Goal: Task Accomplishment & Management: Manage account settings

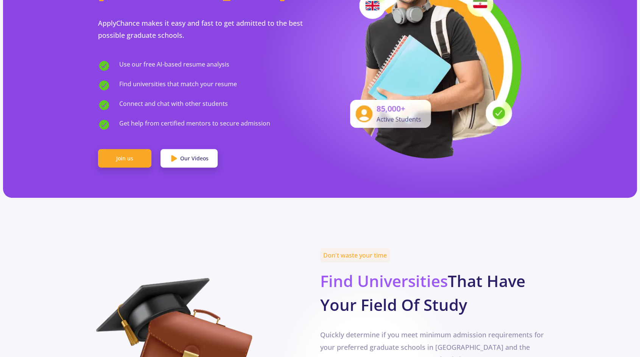
scroll to position [124, 0]
click at [130, 149] on link "Join us" at bounding box center [124, 158] width 53 height 19
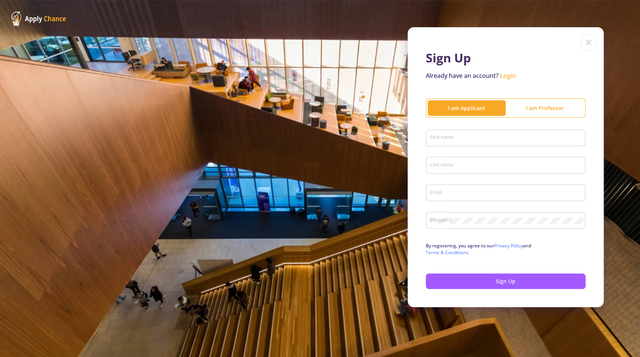
type input "sdyarash@gmail.com"
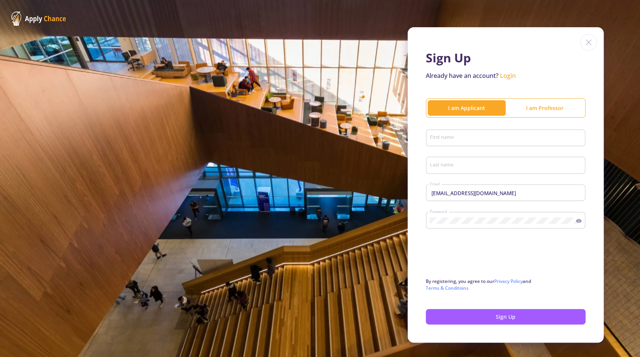
click at [242, 101] on div "Sign Up Already have an account? Login I am Applicant I am Professor First name…" at bounding box center [320, 185] width 640 height 370
click at [478, 139] on input "First name" at bounding box center [506, 138] width 154 height 7
click at [514, 77] on link "Login" at bounding box center [508, 75] width 16 height 8
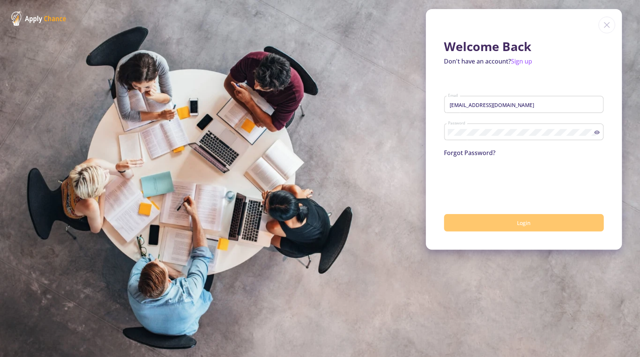
click at [494, 221] on button "Login" at bounding box center [524, 223] width 160 height 18
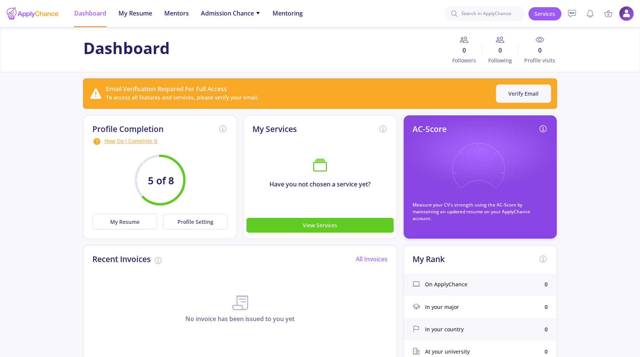
click at [516, 95] on button "Verify Email" at bounding box center [522, 93] width 55 height 19
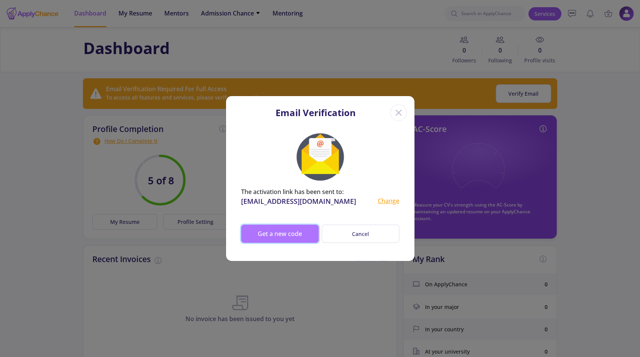
click at [280, 233] on button "Get a new code" at bounding box center [280, 234] width 78 height 18
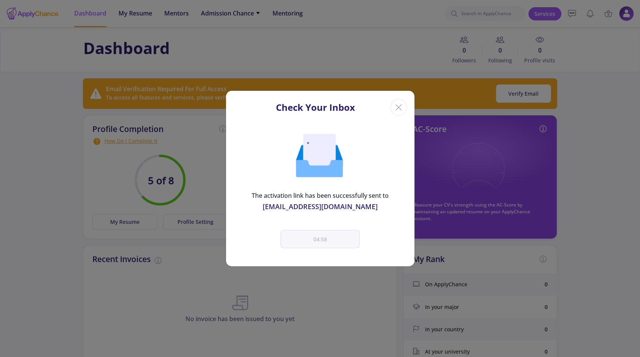
click at [266, 188] on div "The activation link has been successfully sent to sdyarash@gmail.com 04:58" at bounding box center [320, 193] width 188 height 145
click at [397, 107] on icon "Close" at bounding box center [398, 107] width 12 height 12
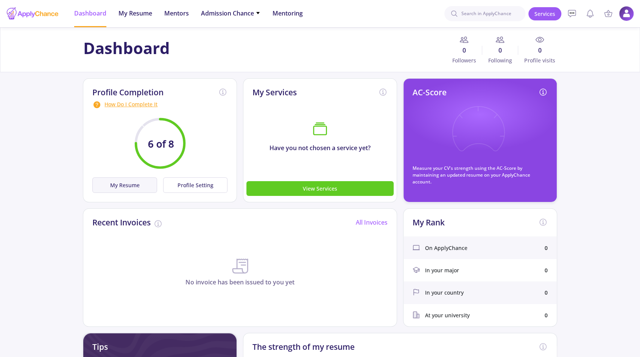
click at [134, 180] on button "My Resume" at bounding box center [124, 185] width 64 height 16
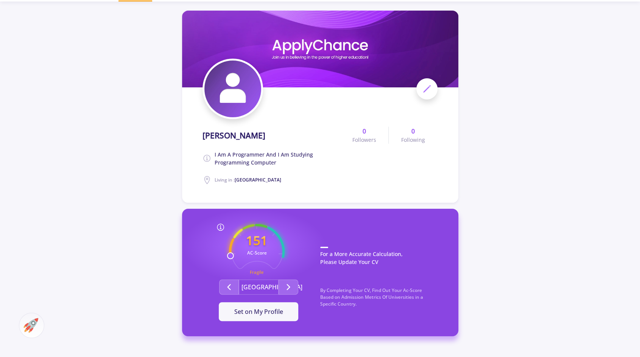
scroll to position [26, 0]
click at [263, 155] on span "i am a programmer and i am studying programming computer" at bounding box center [276, 158] width 125 height 16
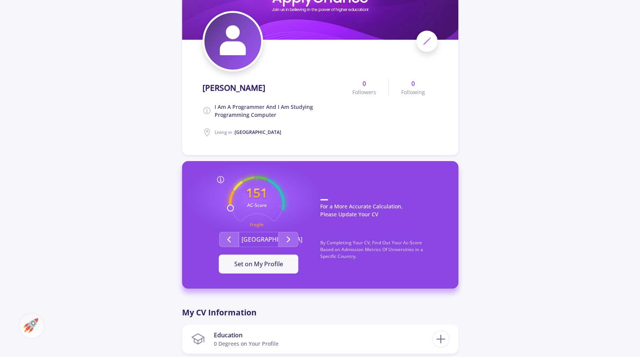
scroll to position [79, 0]
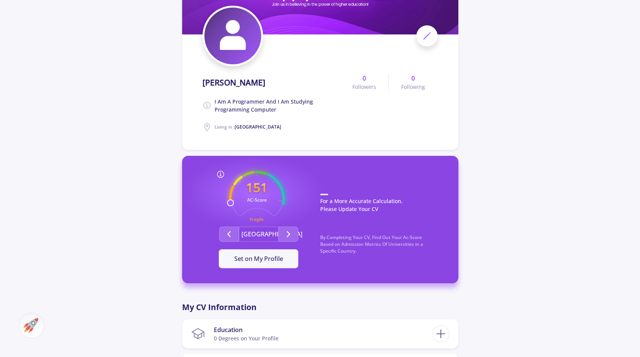
click at [418, 34] on span at bounding box center [426, 35] width 21 height 21
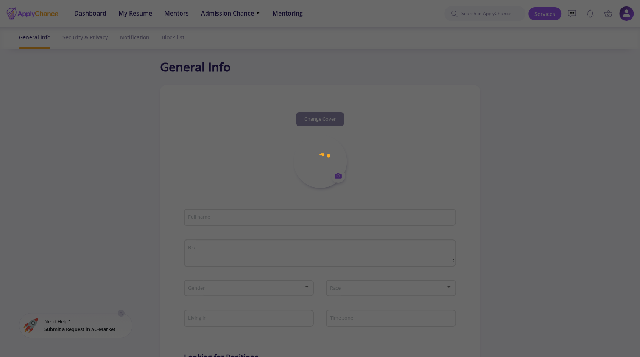
type input "ali khavari"
type textarea "i am a programmer and i am studying programming computer"
type input "Iran"
type input "(UTC+03:30) Tehran"
type input "alikhavari1"
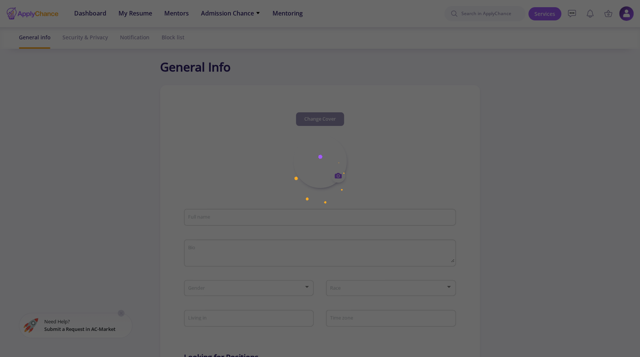
type input "sdyarash@gmail.com"
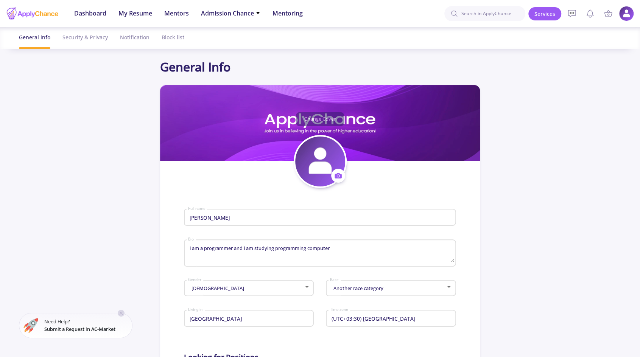
click at [193, 215] on input "ali khavari" at bounding box center [321, 217] width 266 height 7
type input "Ali Khavari"
click at [251, 245] on textarea "i am a programmer and i am studying programming computer" at bounding box center [321, 254] width 266 height 18
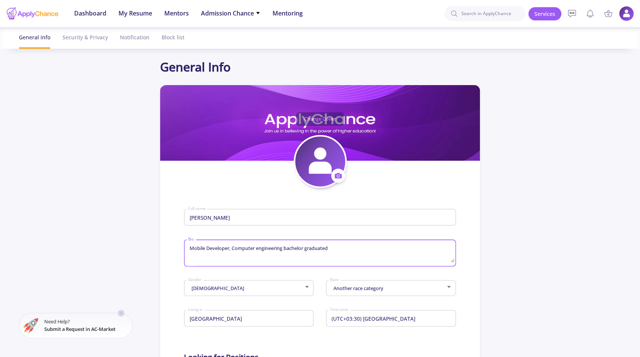
type textarea "Mobile Developer, Computer engineering bachelor graduated"
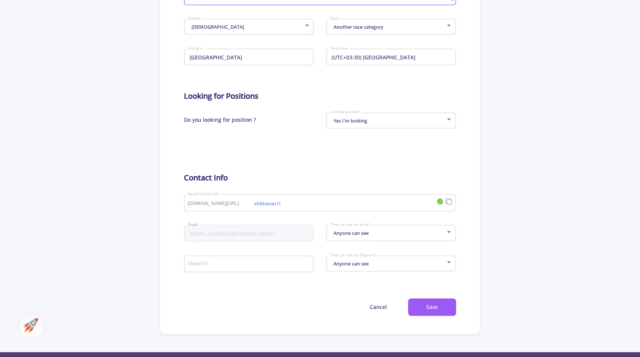
scroll to position [262, 0]
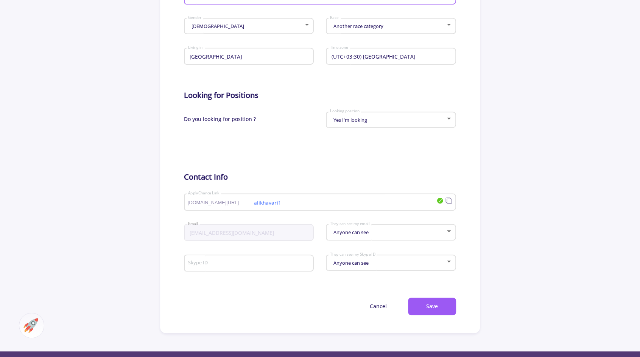
click at [314, 205] on input "alikhavari1" at bounding box center [295, 202] width 215 height 7
click at [387, 231] on div "Anyone can see They can see my email" at bounding box center [390, 230] width 123 height 19
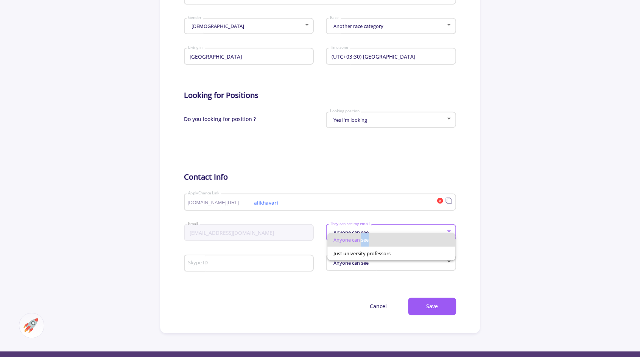
click at [387, 231] on div "Anyone can see Just university professors" at bounding box center [384, 243] width 123 height 33
click at [338, 280] on div at bounding box center [320, 178] width 640 height 357
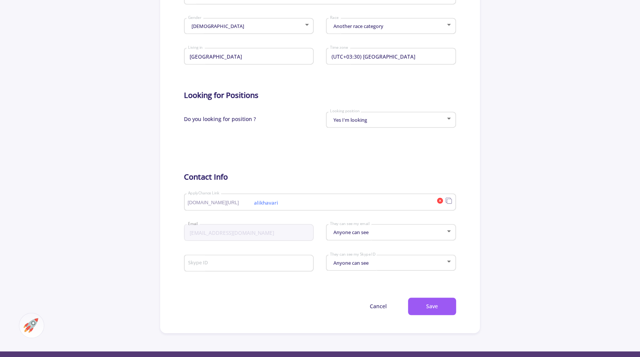
click at [370, 204] on input "alikhavari" at bounding box center [295, 202] width 215 height 7
type input "alikhavarii13"
click at [435, 306] on button "Save" at bounding box center [432, 307] width 48 height 18
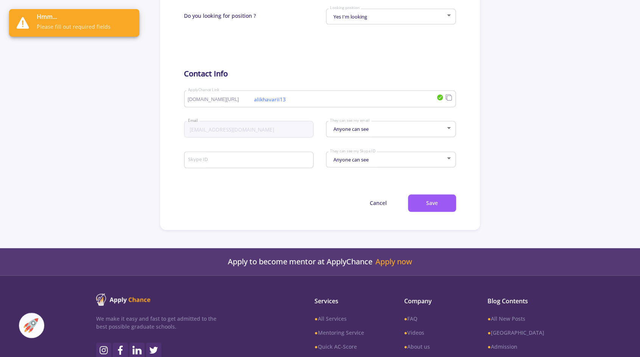
scroll to position [367, 0]
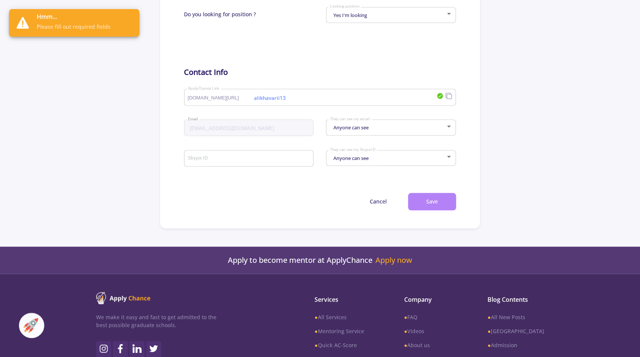
click at [438, 204] on button "Save" at bounding box center [432, 202] width 48 height 18
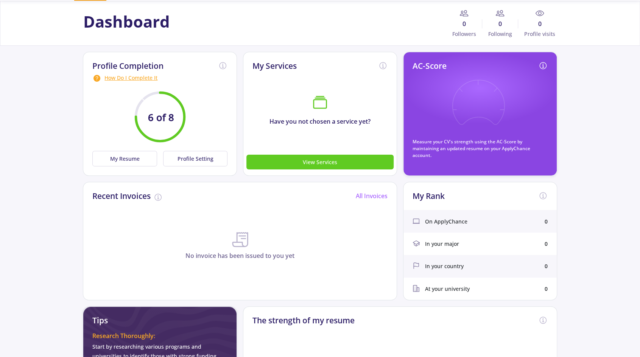
scroll to position [26, 0]
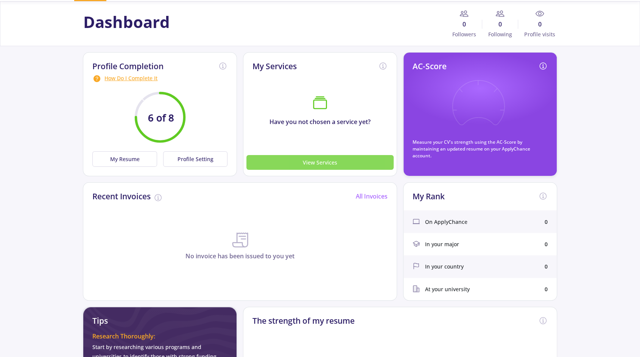
click at [349, 165] on button "View Services" at bounding box center [319, 162] width 147 height 15
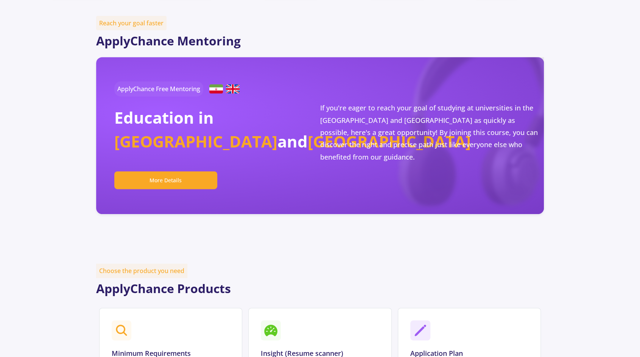
scroll to position [210, 0]
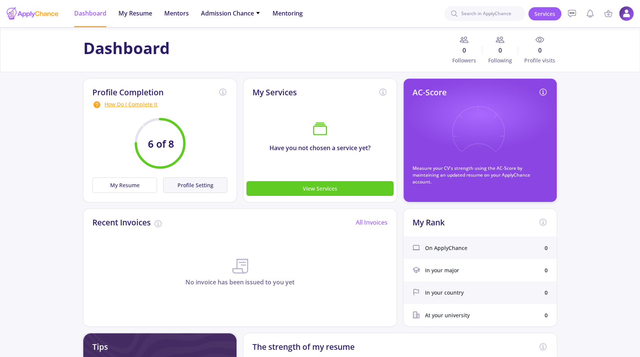
click at [196, 180] on button "Profile Setting" at bounding box center [195, 185] width 64 height 16
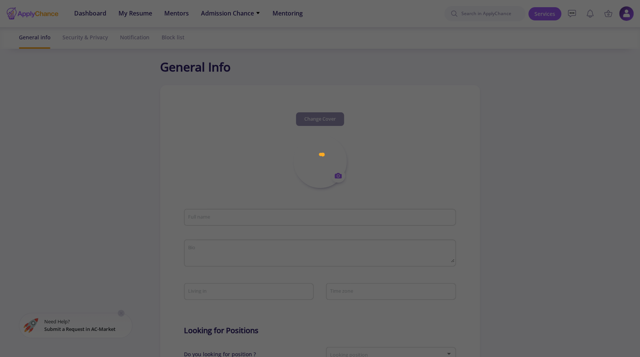
type input "Ali Khavari"
type textarea "Mobile Developer, Computer engineering bachelor graduated"
type input "Iran"
type input "(UTC+03:30) Tehran"
type input "alikhavarii13"
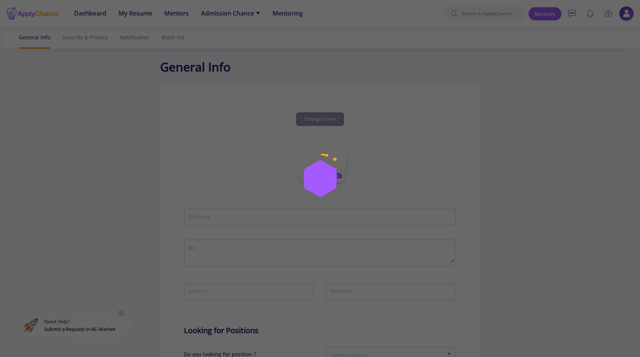
type input "sdyarash@gmail.com"
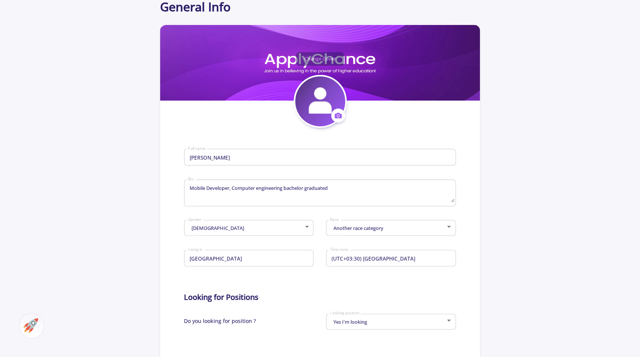
scroll to position [60, 0]
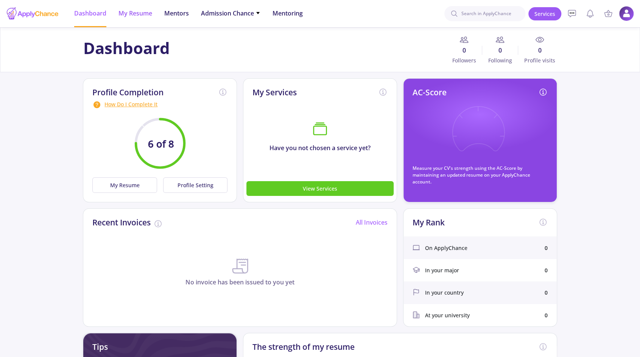
click at [142, 12] on span "My Resume" at bounding box center [135, 13] width 34 height 9
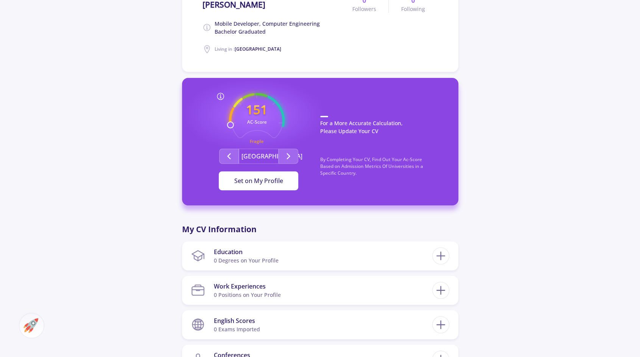
scroll to position [157, 0]
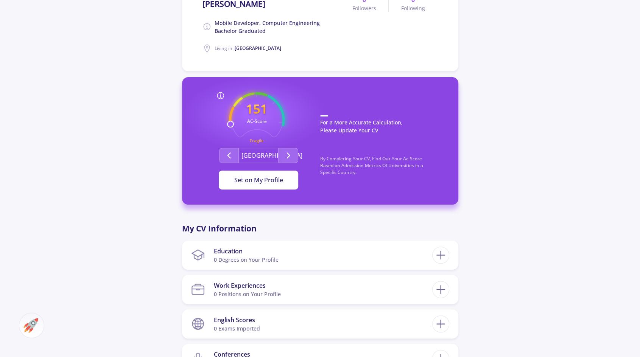
click at [264, 181] on span "Set on My Profile" at bounding box center [258, 180] width 49 height 8
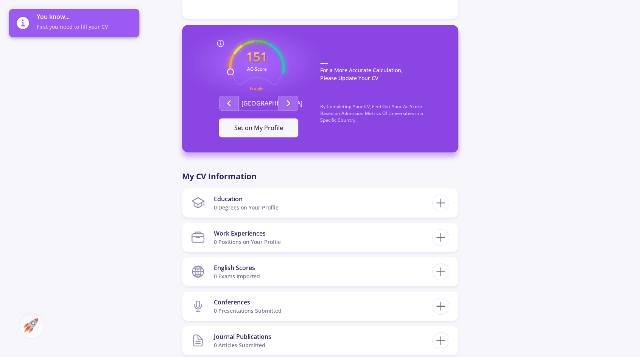
scroll to position [210, 0]
click at [443, 200] on icon at bounding box center [440, 203] width 14 height 14
checkbox input "false"
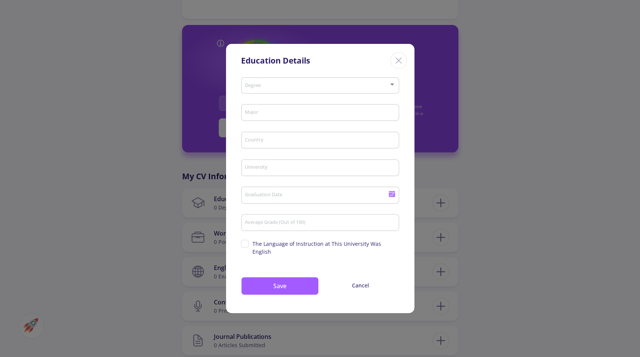
click at [287, 84] on div "Degree" at bounding box center [319, 84] width 151 height 19
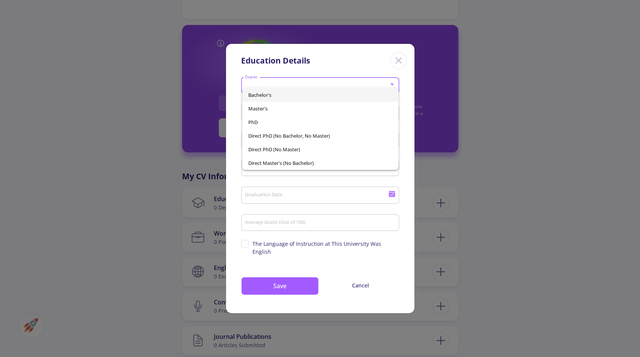
click at [282, 92] on span "Bachelor's" at bounding box center [320, 95] width 144 height 14
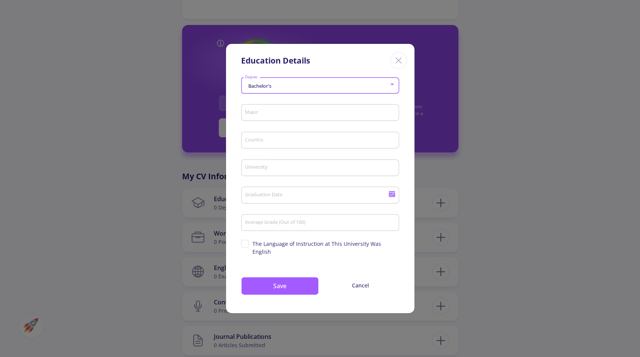
click at [267, 111] on div "Major" at bounding box center [319, 111] width 151 height 20
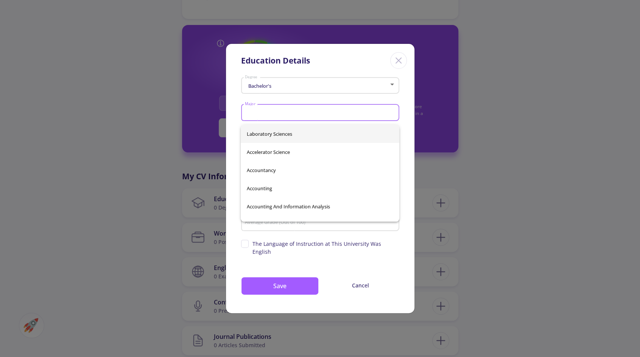
click at [267, 114] on input "Major" at bounding box center [320, 113] width 153 height 7
click at [334, 206] on span "Computer Engineering" at bounding box center [320, 206] width 146 height 18
type input "Computer Engineering"
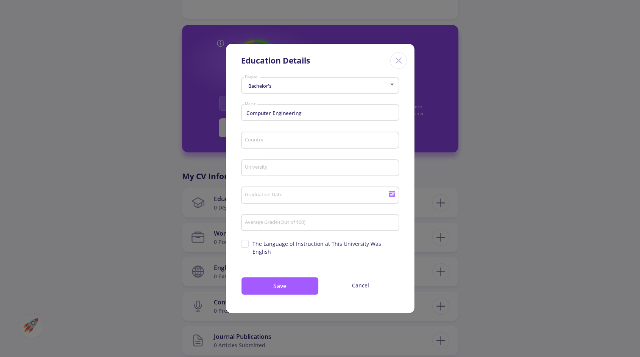
click at [281, 141] on div "Country" at bounding box center [319, 139] width 151 height 20
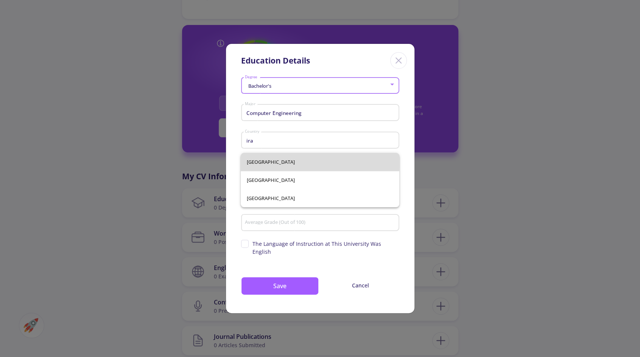
click at [258, 160] on span "Iran" at bounding box center [320, 162] width 146 height 18
type input "Iran"
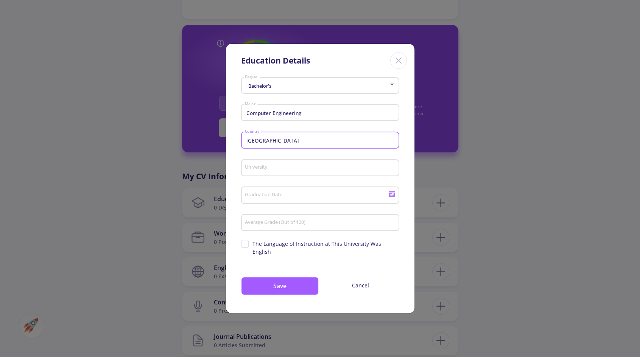
click at [281, 169] on input "University" at bounding box center [320, 168] width 153 height 7
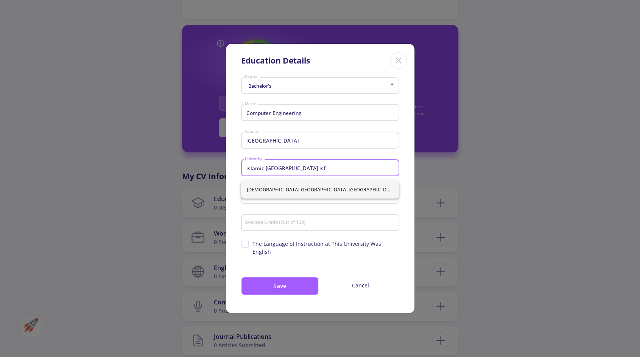
click at [312, 189] on span "Islamic Azad University Isfahan Khorasgan" at bounding box center [320, 189] width 146 height 18
type input "Islamic Azad University Isfahan Khorasgan"
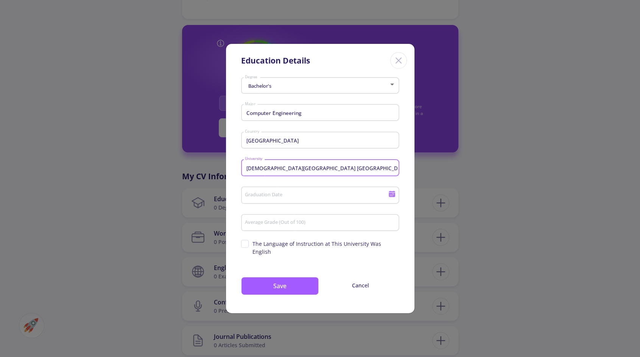
click at [288, 199] on input "Graduation Date" at bounding box center [317, 195] width 146 height 7
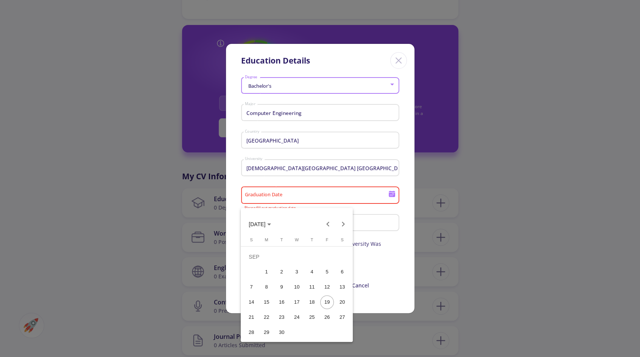
click at [276, 227] on button "SEP 2025" at bounding box center [259, 223] width 34 height 15
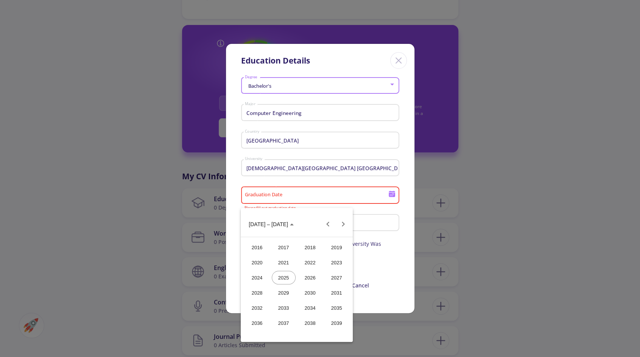
click at [285, 280] on div "2025" at bounding box center [284, 278] width 24 height 14
click at [311, 261] on div "MAR" at bounding box center [310, 263] width 24 height 14
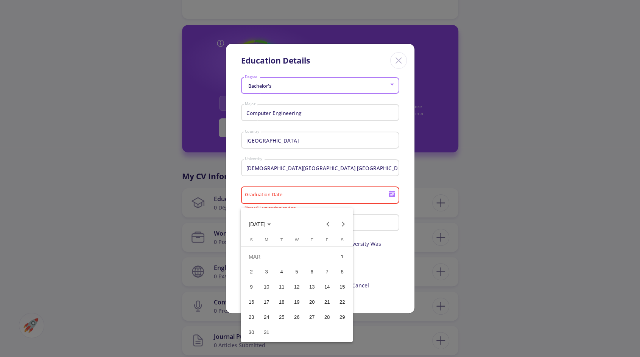
click at [377, 210] on div at bounding box center [320, 178] width 640 height 357
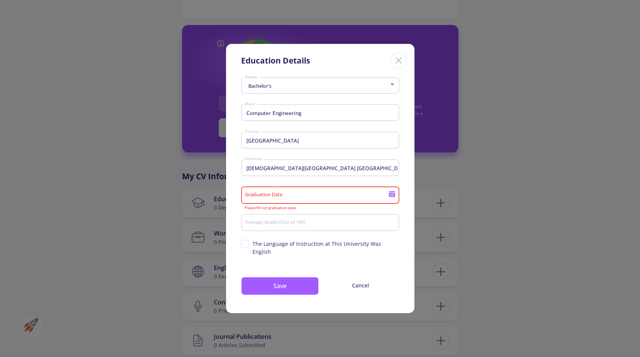
click at [392, 197] on icon at bounding box center [391, 195] width 6 height 4
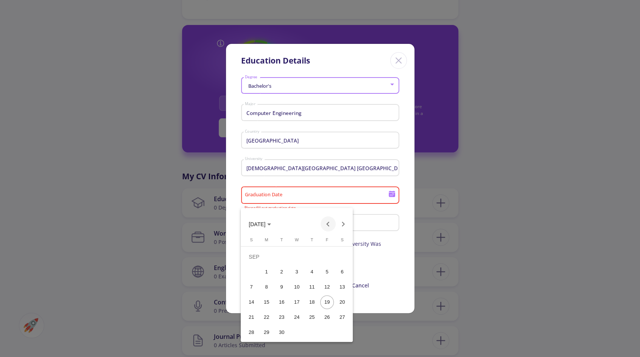
click at [327, 223] on button "Previous month" at bounding box center [327, 223] width 15 height 15
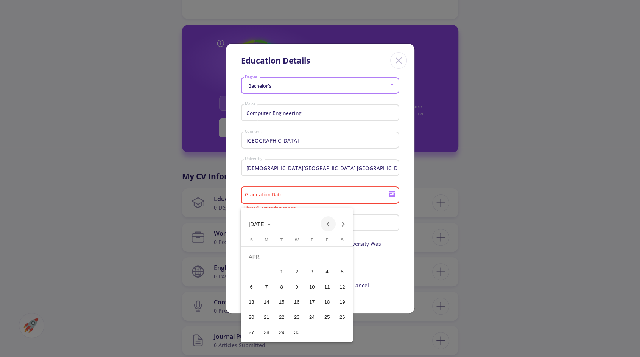
click at [327, 223] on button "Previous month" at bounding box center [327, 223] width 15 height 15
click at [345, 223] on button "Next month" at bounding box center [342, 223] width 15 height 15
click at [285, 273] on div "4" at bounding box center [282, 272] width 14 height 14
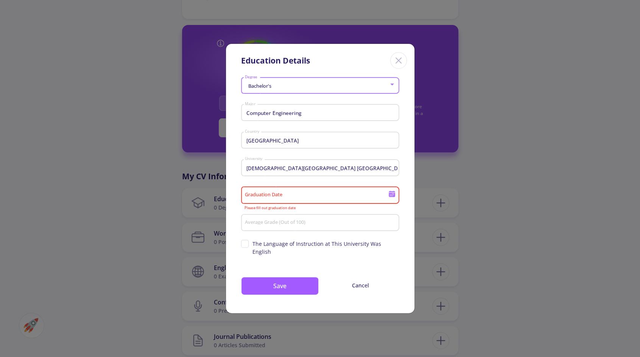
type input "3/4/2025"
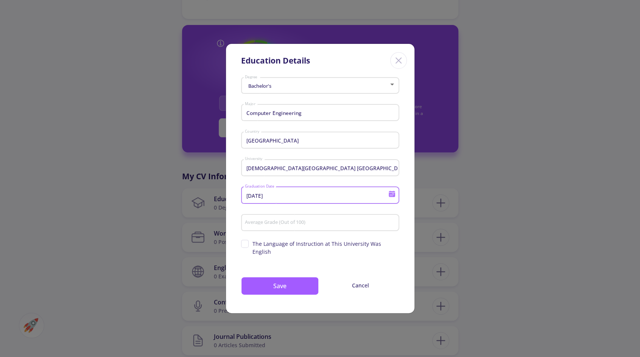
click at [320, 227] on input "Average Grade (Out of 100)" at bounding box center [320, 223] width 153 height 7
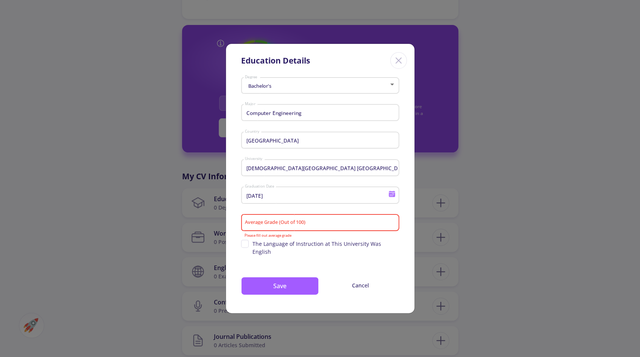
drag, startPoint x: 294, startPoint y: 219, endPoint x: 277, endPoint y: 219, distance: 16.7
click at [277, 219] on div "Average Grade (Out of 100)" at bounding box center [319, 221] width 151 height 20
paste input "74.9"
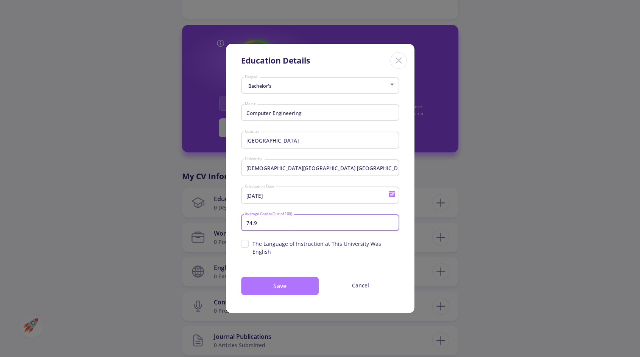
type input "74.9"
click at [286, 284] on button "Save" at bounding box center [280, 286] width 78 height 18
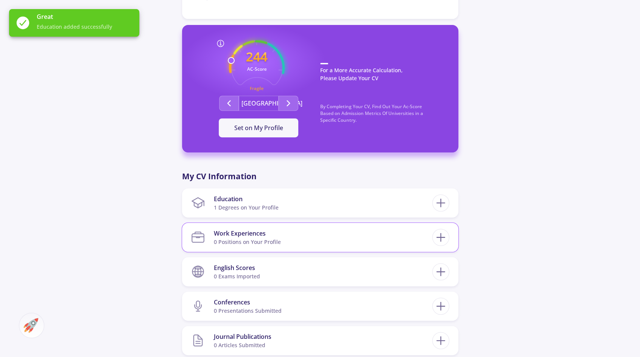
click at [412, 239] on section "Work Experiences 0 Positions on Your Profile" at bounding box center [311, 237] width 241 height 23
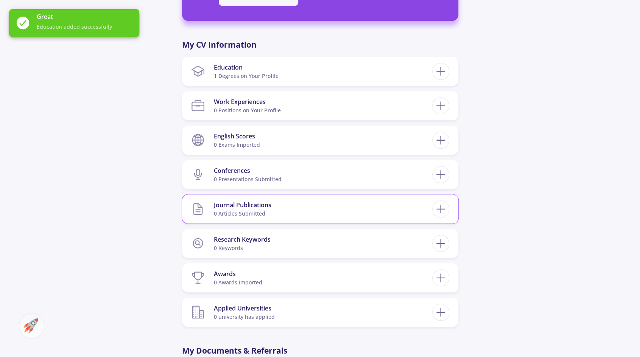
scroll to position [341, 0]
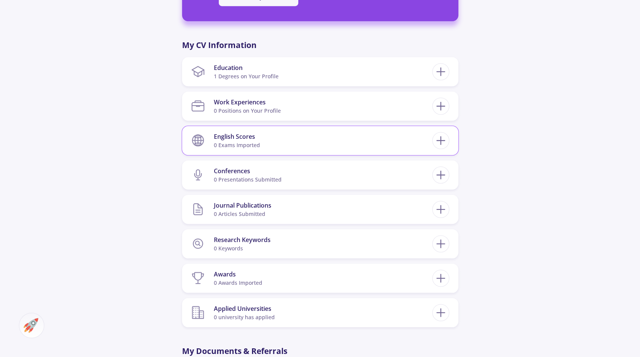
click at [375, 137] on section "English Scores 0 exams imported" at bounding box center [311, 140] width 241 height 23
click at [444, 138] on icon at bounding box center [440, 141] width 14 height 14
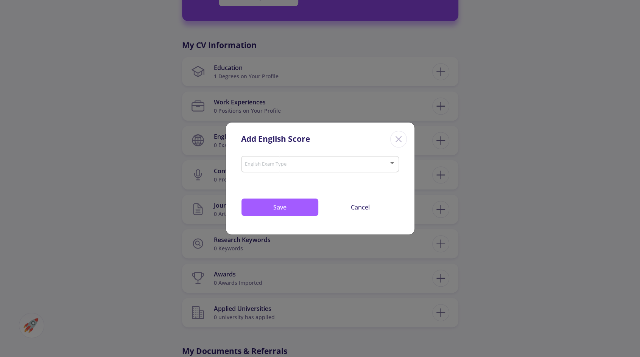
click at [290, 160] on div "English Exam Type" at bounding box center [319, 162] width 151 height 19
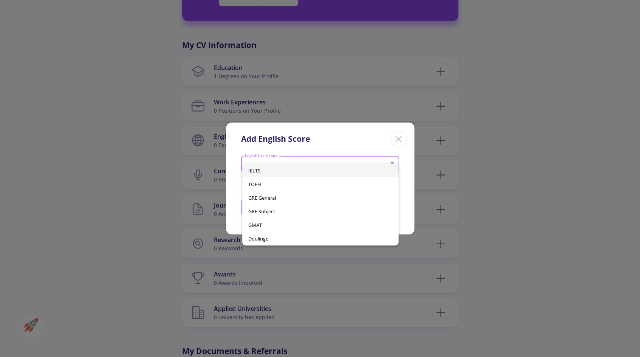
click at [264, 170] on span "IELTS" at bounding box center [320, 171] width 144 height 14
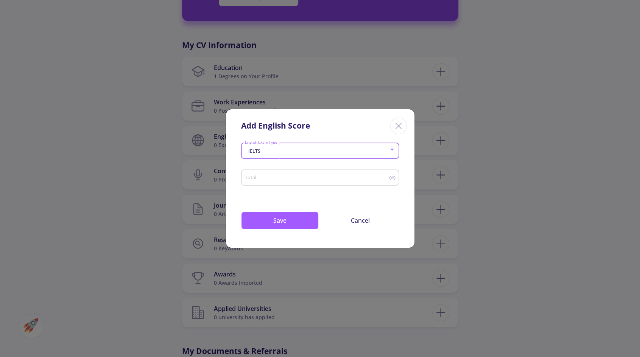
click at [274, 177] on input "Total" at bounding box center [316, 178] width 144 height 6
type input "7"
click at [285, 217] on button "Save" at bounding box center [280, 220] width 78 height 18
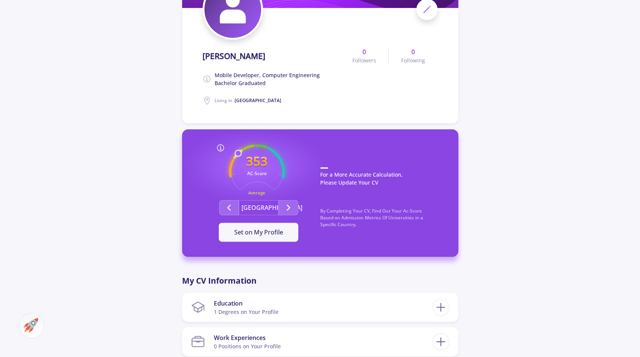
scroll to position [105, 0]
click at [261, 206] on button "Canada" at bounding box center [259, 207] width 40 height 15
click at [226, 213] on button "Second group" at bounding box center [229, 207] width 20 height 15
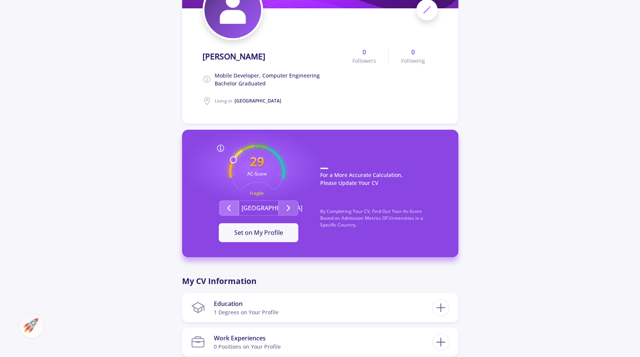
click at [226, 213] on button "Second group" at bounding box center [229, 207] width 20 height 15
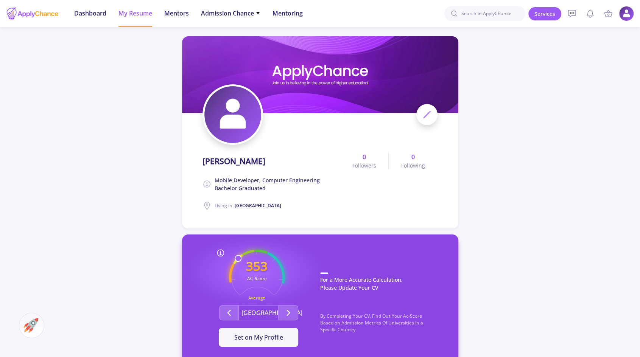
scroll to position [0, 0]
click at [245, 17] on span "Admission Chance" at bounding box center [230, 13] width 59 height 9
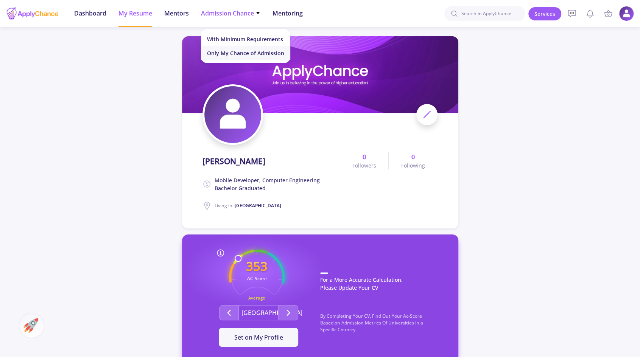
click at [245, 50] on link "Only My Chance of Admission" at bounding box center [245, 53] width 89 height 14
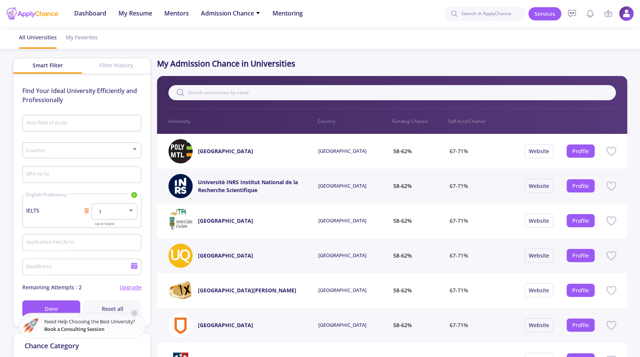
click at [107, 149] on span at bounding box center [79, 150] width 103 height 5
click at [112, 170] on span "United States of America (USA)" at bounding box center [83, 170] width 106 height 14
click at [59, 306] on button "Done" at bounding box center [51, 308] width 58 height 17
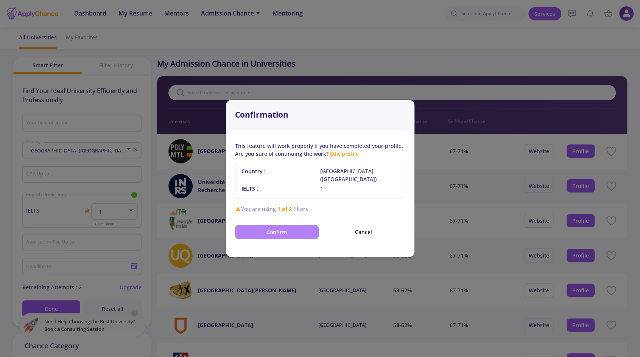
click at [284, 228] on button "Confirm" at bounding box center [277, 232] width 84 height 14
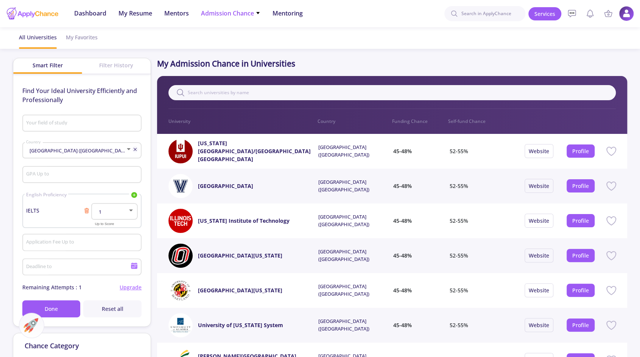
click at [251, 15] on span "Admission Chance" at bounding box center [230, 13] width 59 height 9
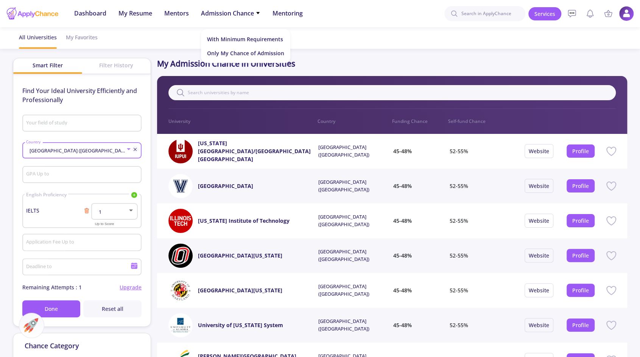
click at [77, 150] on span "United States of America (USA)" at bounding box center [79, 150] width 102 height 7
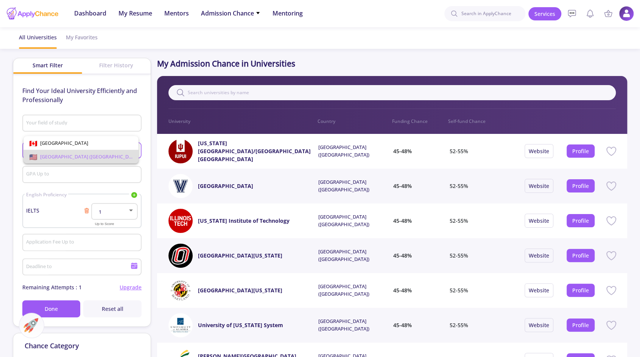
click at [42, 180] on div at bounding box center [320, 178] width 640 height 357
